Goal: Task Accomplishment & Management: Use online tool/utility

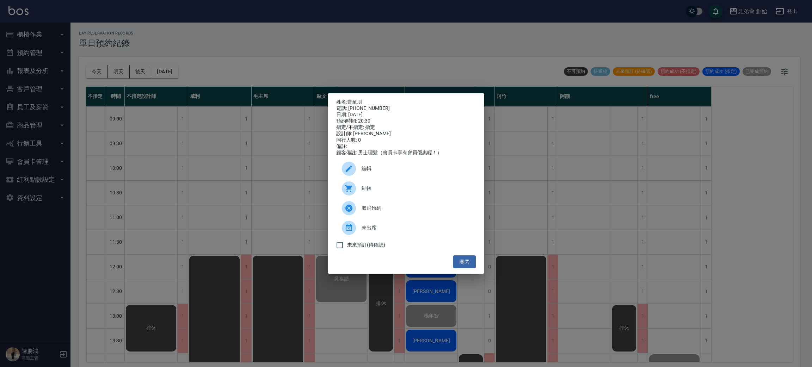
scroll to position [415, 0]
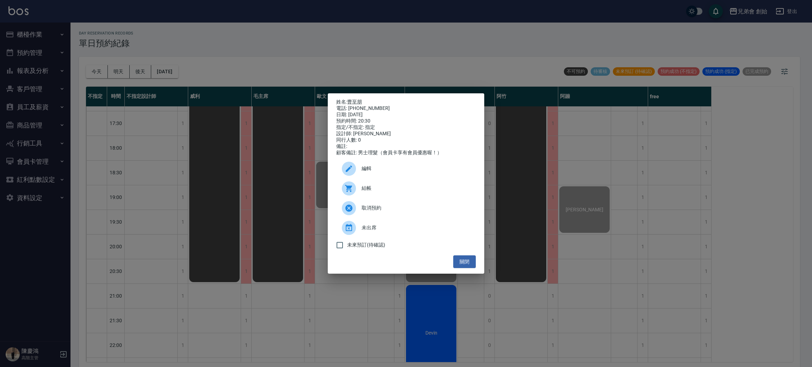
click at [422, 325] on div "姓名: 曹至朋 電話: 0938909384 日期: 2025/09/04 預約時間: 20:30 指定/不指定: 指定 設計師: 潘潘 同行人數: 0 備註…" at bounding box center [406, 183] width 812 height 367
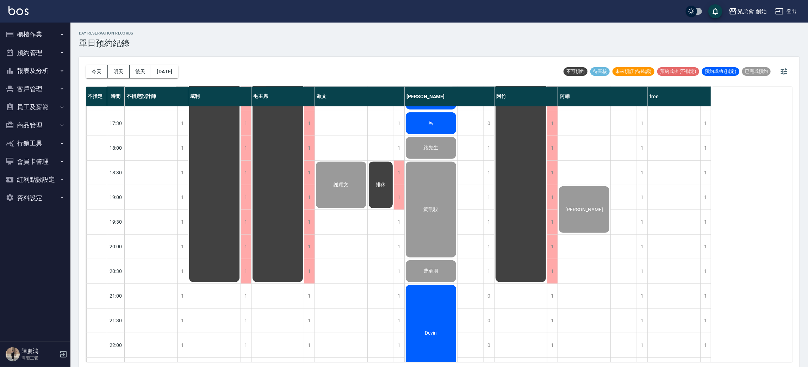
click at [428, 329] on div "Devin" at bounding box center [431, 333] width 52 height 98
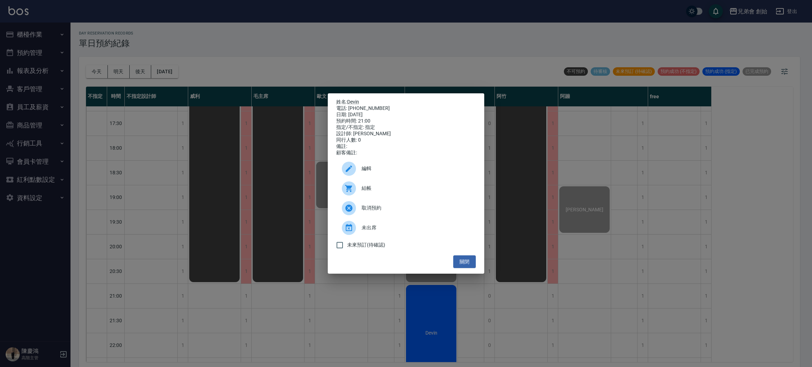
click at [373, 190] on span "結帳" at bounding box center [416, 188] width 109 height 7
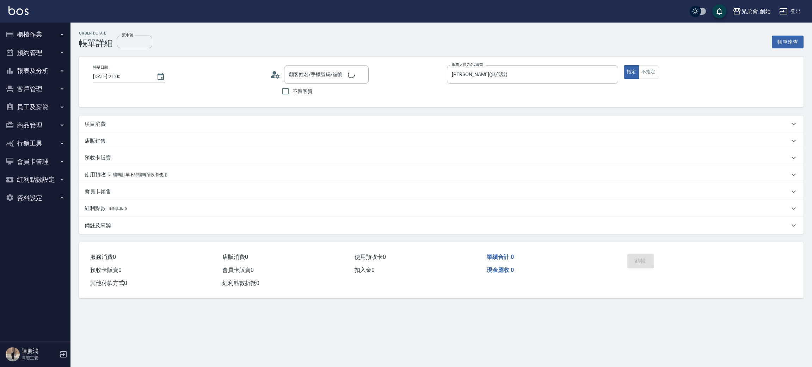
type input "[DATE] 21:00"
type input "[PERSON_NAME](無代號)"
type input "Devin/0919286284/null"
click at [97, 124] on p "項目消費" at bounding box center [95, 124] width 21 height 7
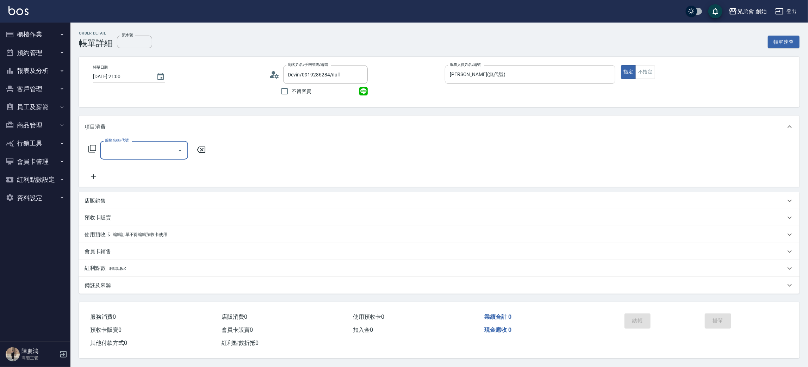
click at [118, 149] on input "服務名稱/代號" at bounding box center [138, 150] width 71 height 12
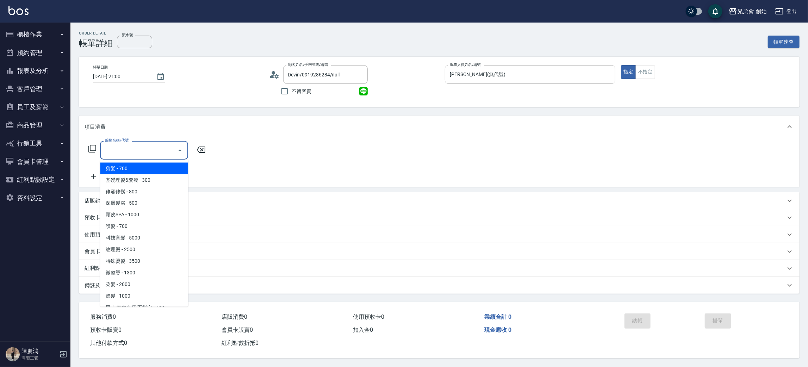
click at [124, 168] on span "剪髮 - 700" at bounding box center [144, 169] width 88 height 12
type input "剪髮(A01)"
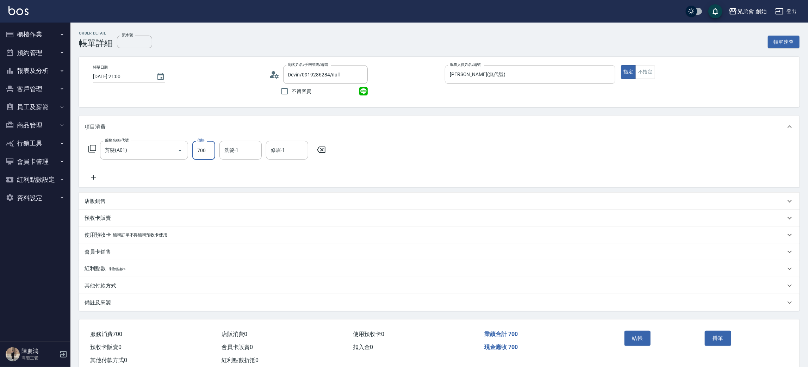
click at [207, 152] on input "700" at bounding box center [203, 150] width 23 height 19
type input "1000"
click at [87, 173] on icon at bounding box center [94, 177] width 18 height 8
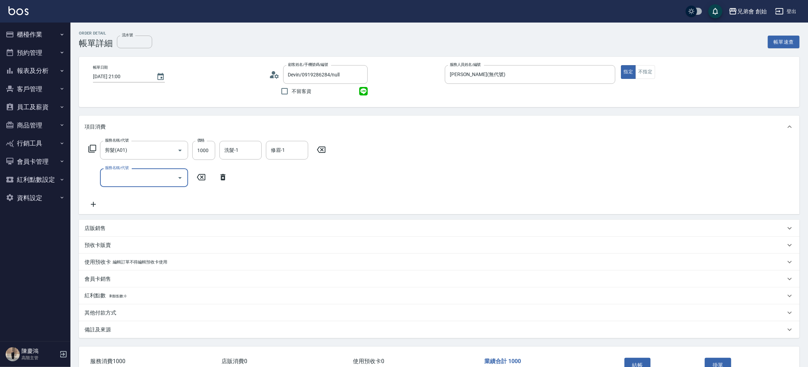
click at [120, 179] on input "服務名稱/代號" at bounding box center [138, 178] width 71 height 12
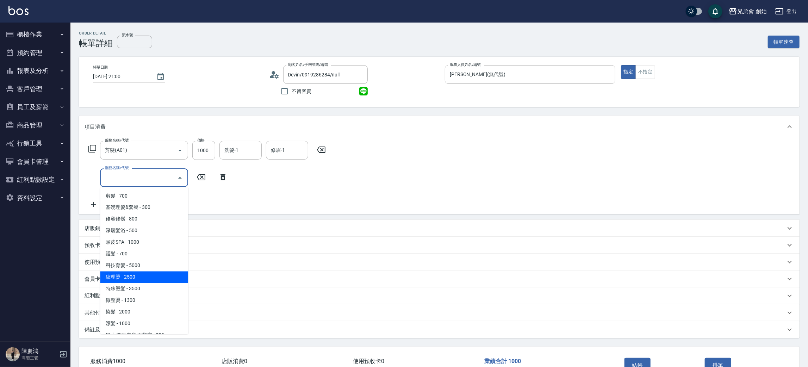
click at [141, 277] on span "紋理燙 - 2500" at bounding box center [144, 278] width 88 height 12
type input "紋理燙(D01)"
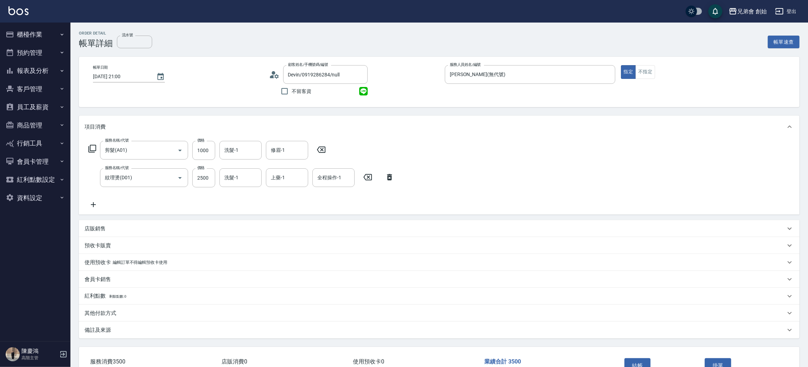
click at [217, 180] on div "服務名稱/代號 紋理燙(D01) 服務名稱/代號 價格 2500 價格 洗髮-1 洗髮-1 上藥-1 上藥-1 全程操作-1 全程操作-1" at bounding box center [242, 177] width 314 height 19
click at [208, 181] on input "2500" at bounding box center [203, 177] width 23 height 19
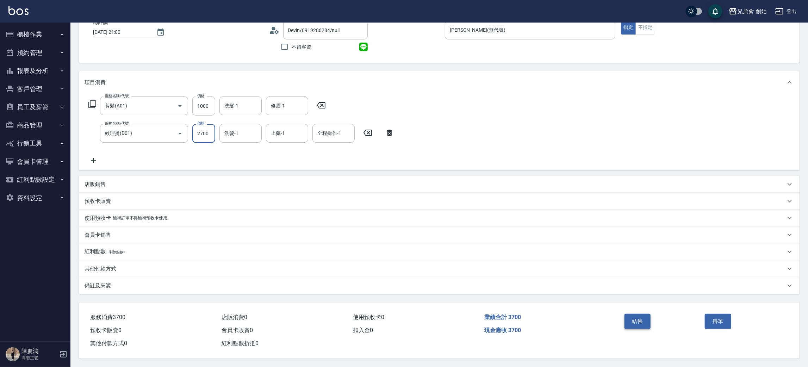
type input "2700"
click at [640, 319] on button "結帳" at bounding box center [638, 321] width 26 height 15
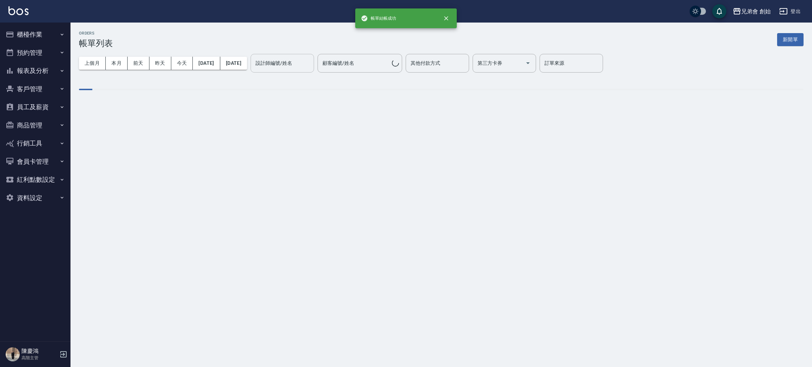
click at [309, 58] on div "設計師編號/姓名 設計師編號/姓名" at bounding box center [282, 63] width 63 height 19
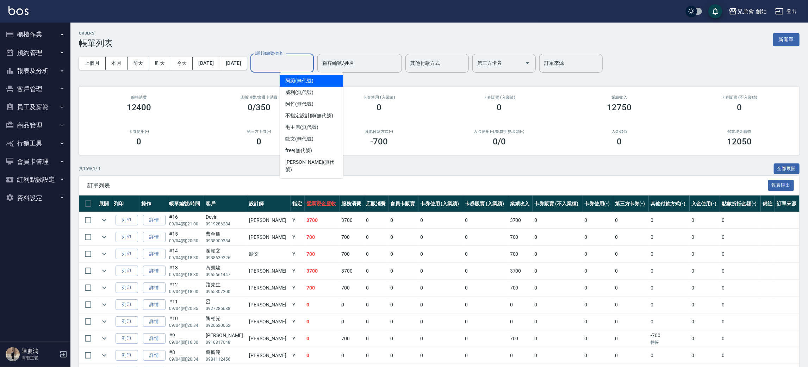
click at [538, 43] on div "ORDERS 帳單列表 新開單" at bounding box center [439, 39] width 721 height 17
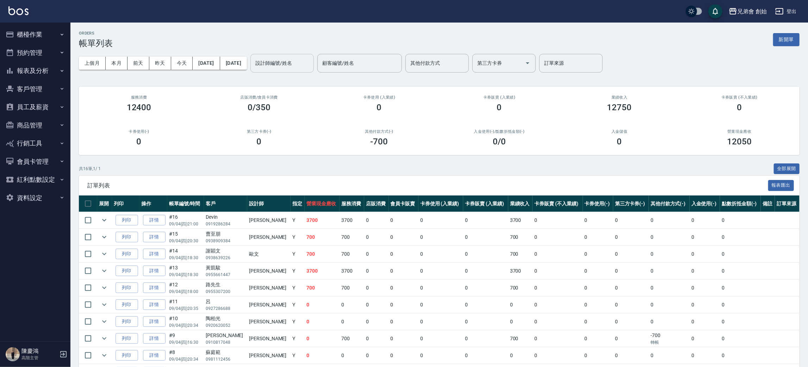
click at [304, 60] on div "設計師編號/姓名 設計師編號/姓名" at bounding box center [282, 63] width 63 height 19
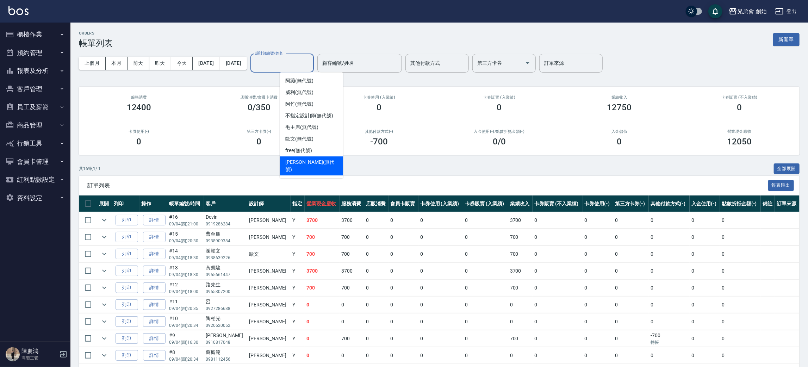
click at [311, 160] on span "[PERSON_NAME] (無代號)" at bounding box center [311, 166] width 52 height 15
type input "[PERSON_NAME](無代號)"
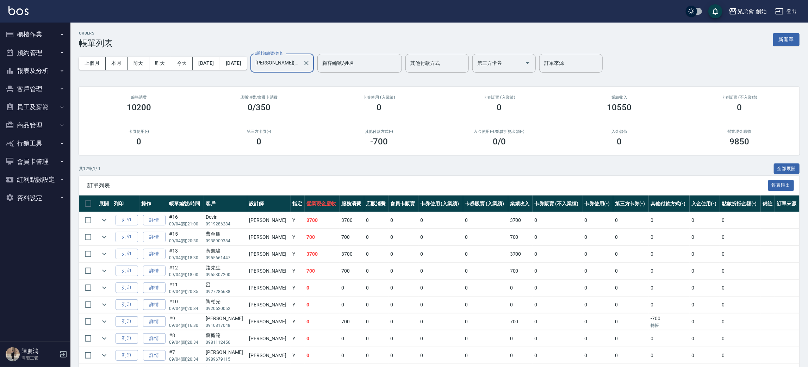
click at [39, 36] on button "櫃檯作業" at bounding box center [35, 34] width 65 height 18
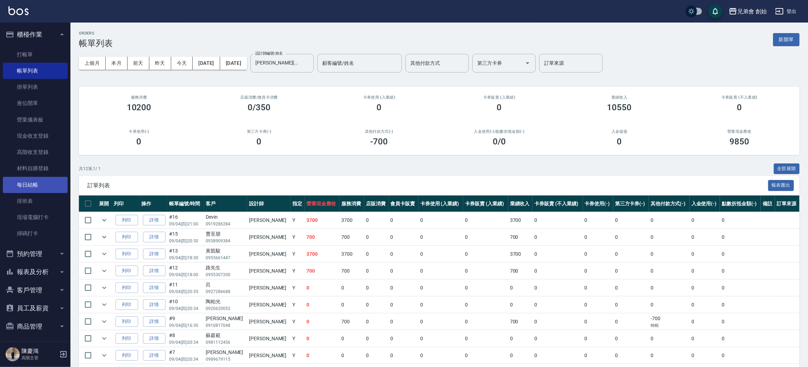
click at [41, 187] on link "每日結帳" at bounding box center [35, 185] width 65 height 16
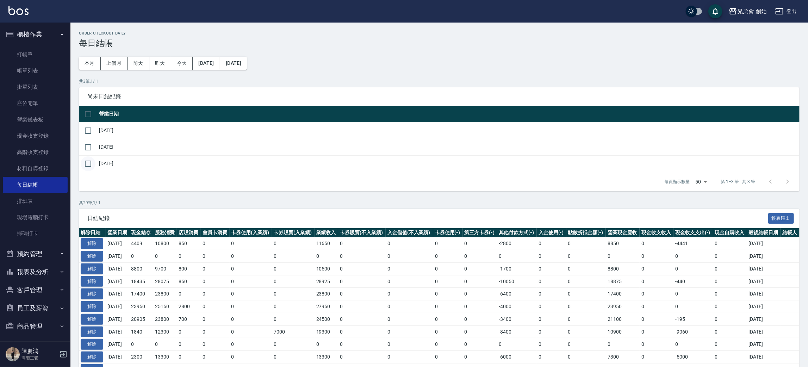
click at [83, 165] on input "checkbox" at bounding box center [88, 163] width 15 height 15
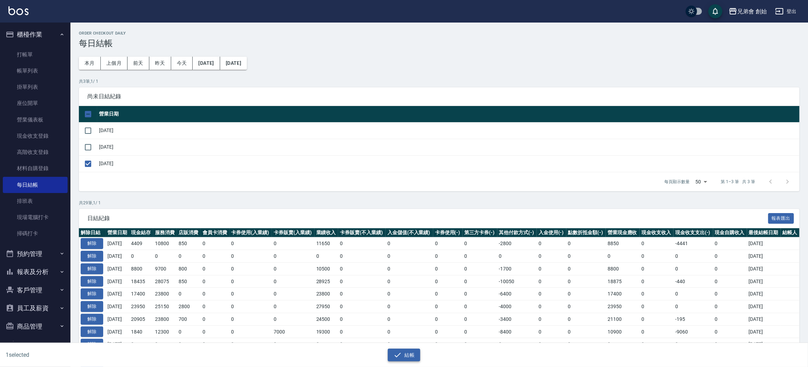
click at [396, 349] on button "結帳" at bounding box center [404, 355] width 33 height 13
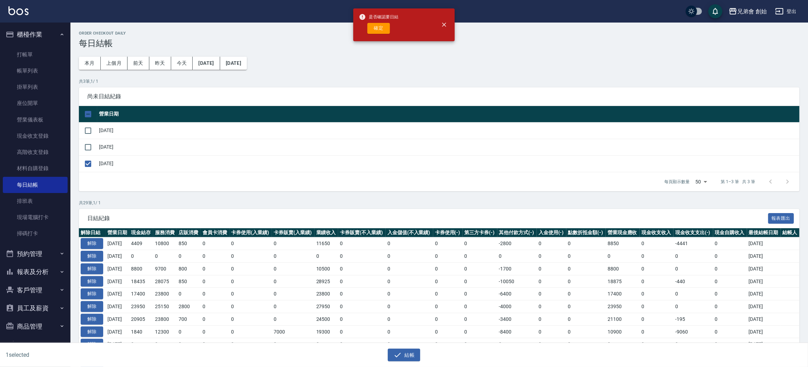
click at [375, 30] on button "確定" at bounding box center [378, 28] width 23 height 11
checkbox input "false"
